Goal: Navigation & Orientation: Find specific page/section

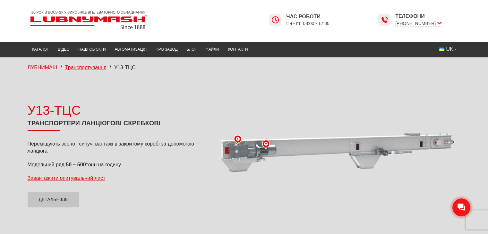
click at [98, 65] on span "Транспортування" at bounding box center [85, 67] width 41 height 5
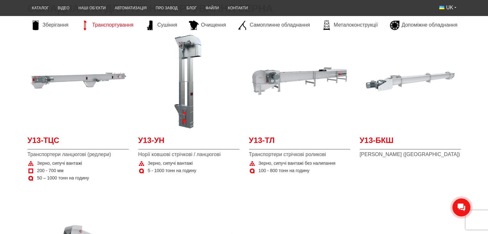
scroll to position [128, 0]
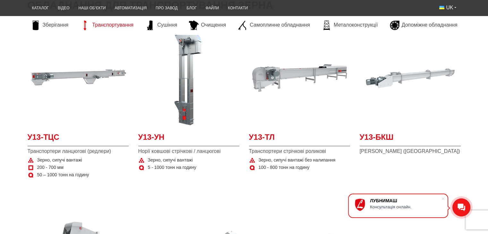
click at [14, 49] on section "У13-ТЦС Транспортери ланцюгові (редлери) Зерно, сипучі вантажі 200 - 700 мм 50 …" at bounding box center [244, 177] width 488 height 307
click at [244, 8] on link "Контакти" at bounding box center [237, 8] width 29 height 13
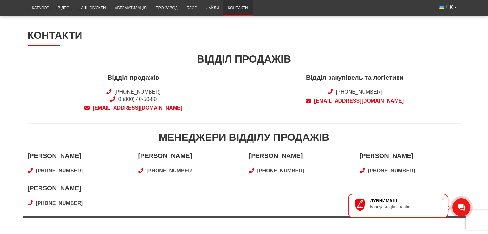
scroll to position [64, 0]
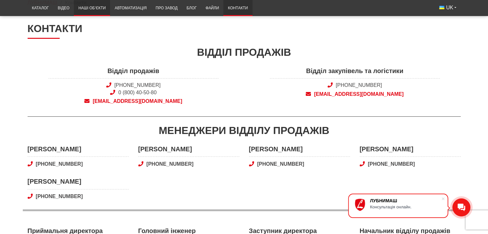
click at [100, 8] on link "Наші об’єкти" at bounding box center [92, 8] width 36 height 13
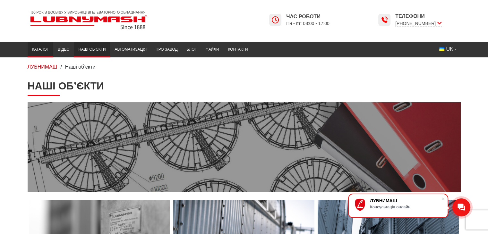
click at [45, 48] on link "Каталог" at bounding box center [41, 49] width 26 height 13
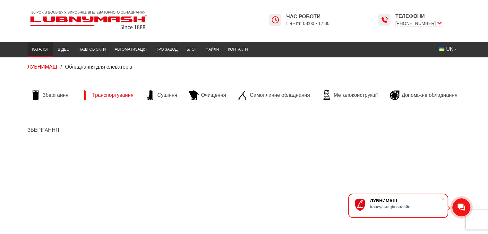
click at [118, 97] on span "Транспортування" at bounding box center [112, 95] width 41 height 7
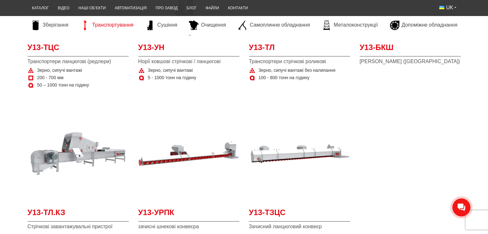
scroll to position [257, 0]
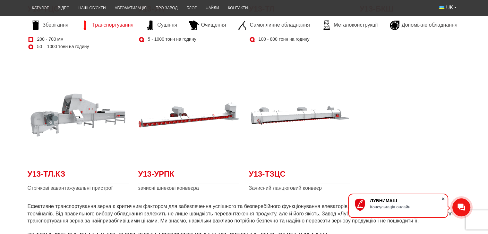
click at [444, 199] on span at bounding box center [443, 199] width 6 height 6
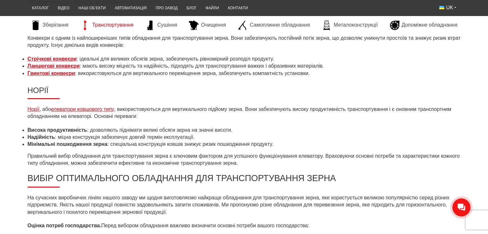
scroll to position [514, 0]
